Goal: Information Seeking & Learning: Learn about a topic

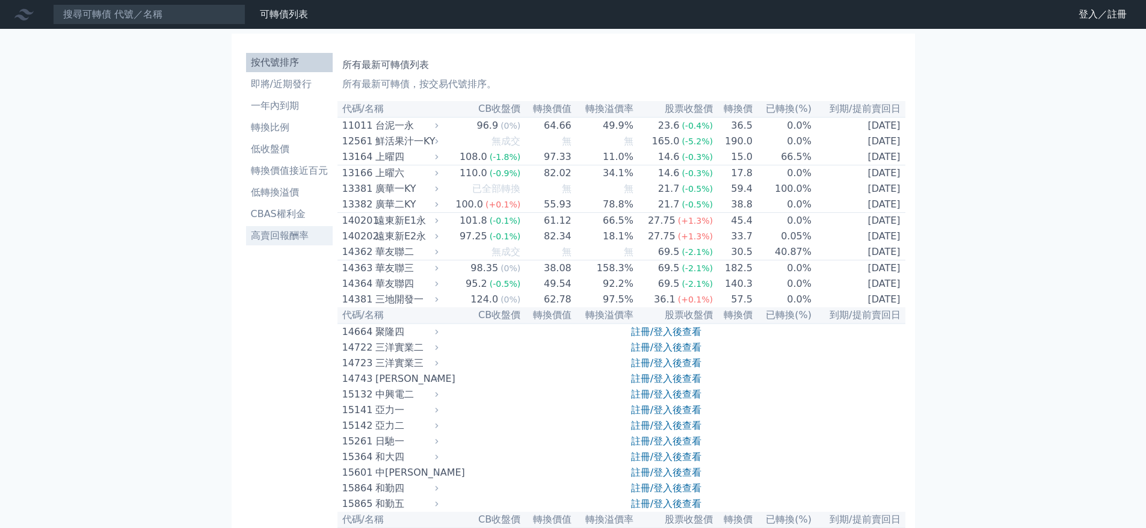
click at [290, 232] on li "高賣回報酬率" at bounding box center [289, 236] width 87 height 14
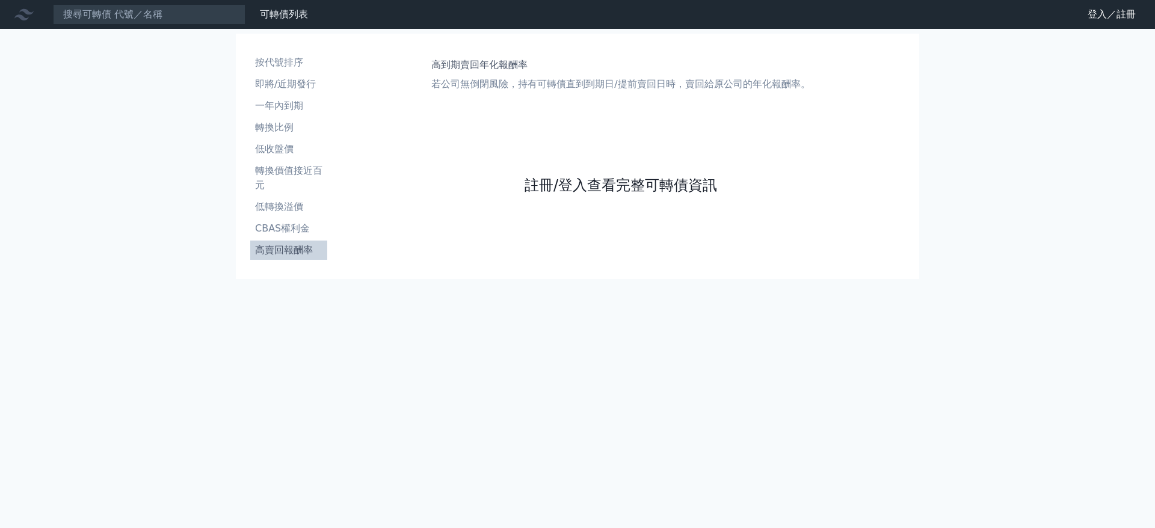
click at [560, 185] on link "註冊/登入查看完整可轉債資訊" at bounding box center [620, 185] width 192 height 19
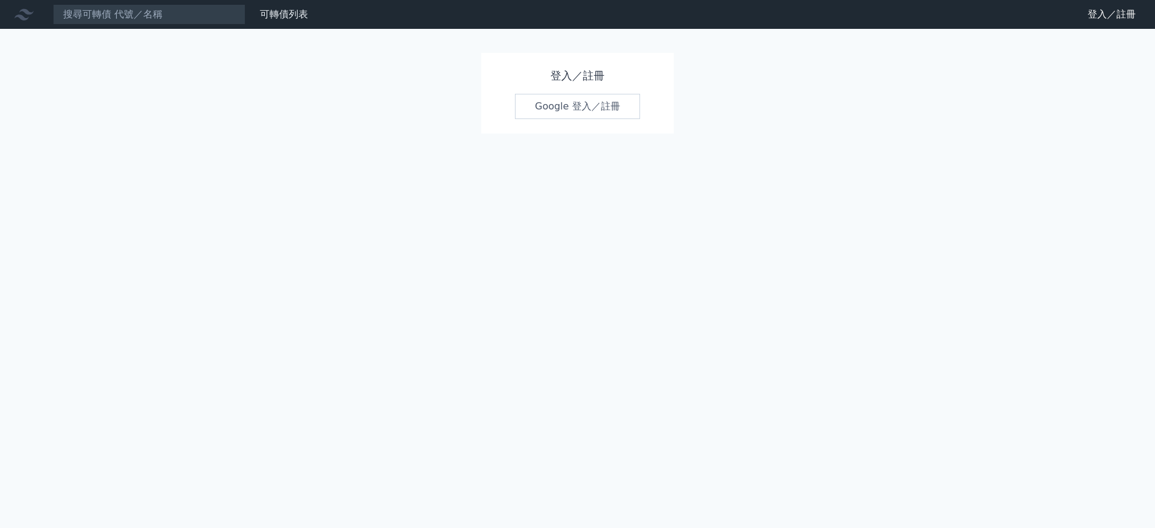
click at [563, 117] on link "Google 登入／註冊" at bounding box center [577, 106] width 125 height 25
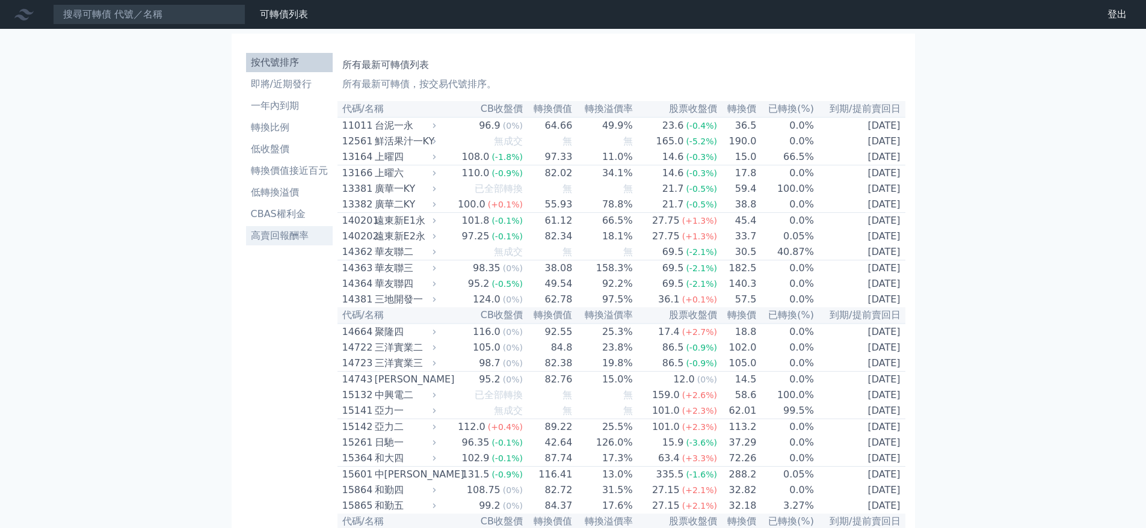
click at [281, 238] on li "高賣回報酬率" at bounding box center [289, 236] width 87 height 14
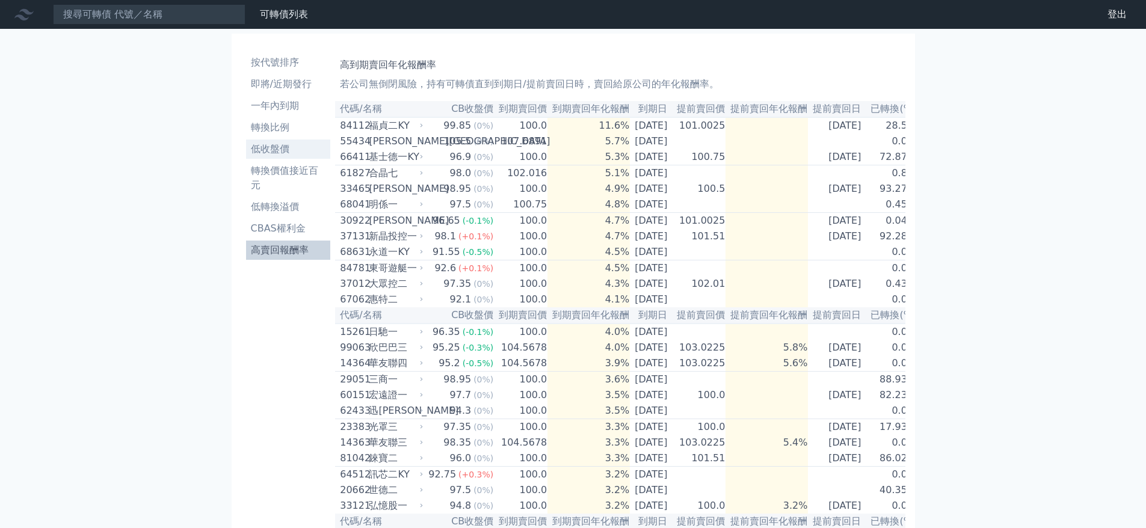
click at [270, 140] on link "低收盤價" at bounding box center [288, 149] width 85 height 19
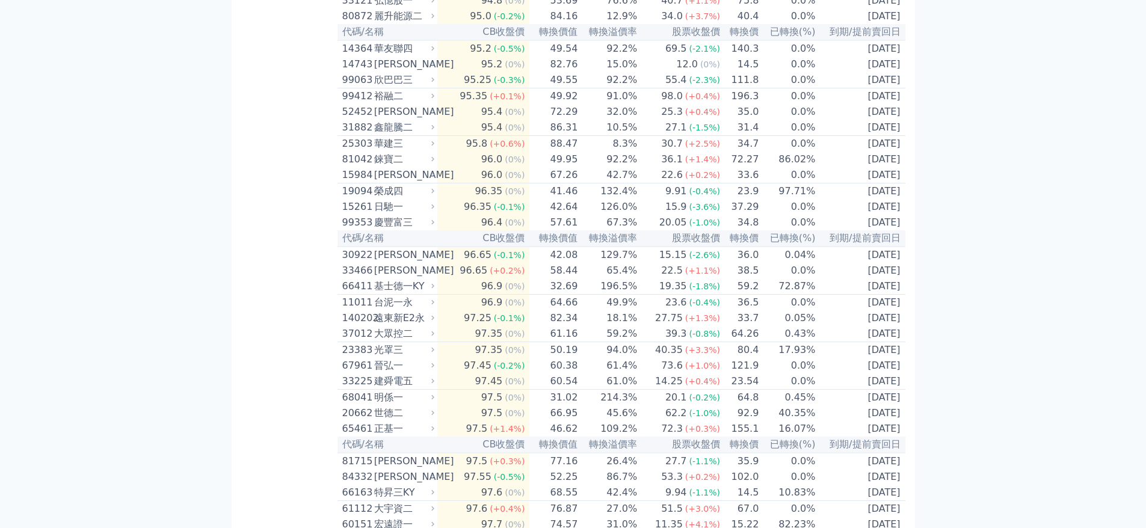
scroll to position [301, 0]
